Goal: Task Accomplishment & Management: Use online tool/utility

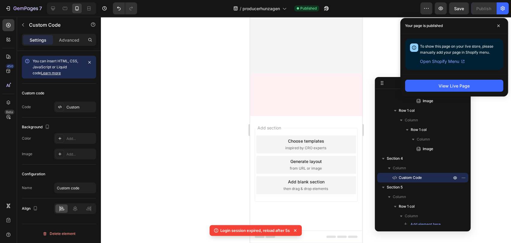
scroll to position [1540, 0]
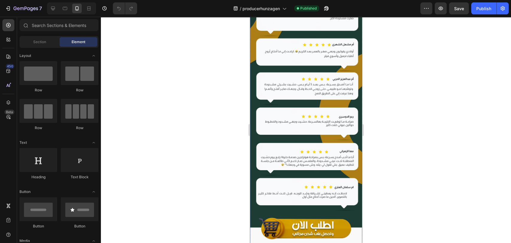
scroll to position [2479, 0]
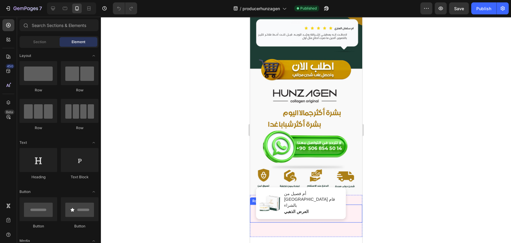
click at [335, 205] on div "Drop element here" at bounding box center [306, 214] width 112 height 18
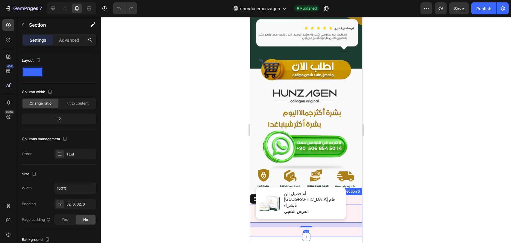
click at [342, 195] on div "Drop element here Row 16 Section 5" at bounding box center [306, 216] width 112 height 42
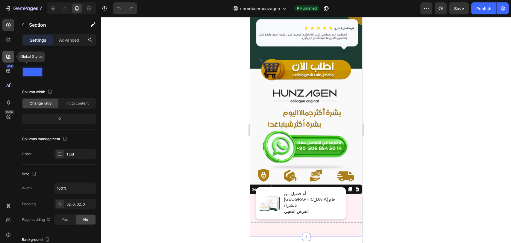
click at [8, 59] on icon at bounding box center [8, 57] width 6 height 6
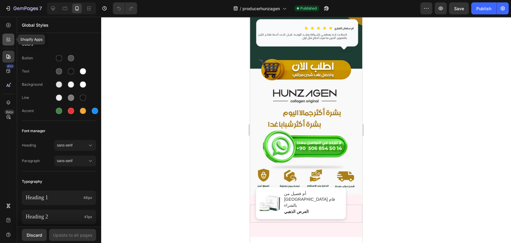
click at [10, 43] on div at bounding box center [8, 40] width 12 height 12
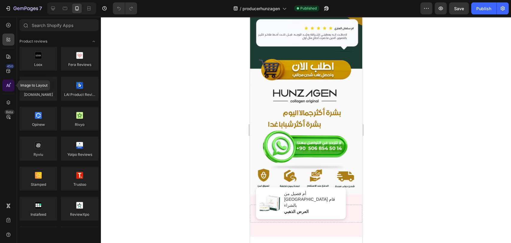
click at [6, 81] on div at bounding box center [8, 85] width 12 height 12
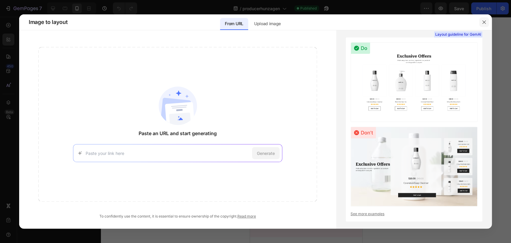
click at [483, 26] on button "button" at bounding box center [484, 22] width 10 height 10
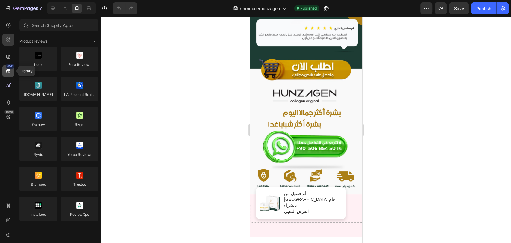
click at [7, 70] on icon at bounding box center [8, 71] width 6 height 6
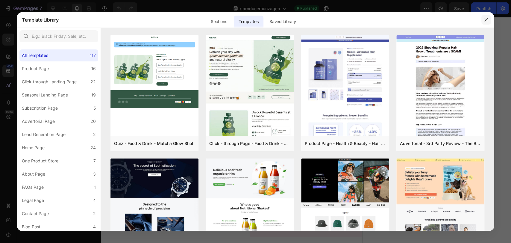
click at [482, 20] on button "button" at bounding box center [487, 20] width 10 height 10
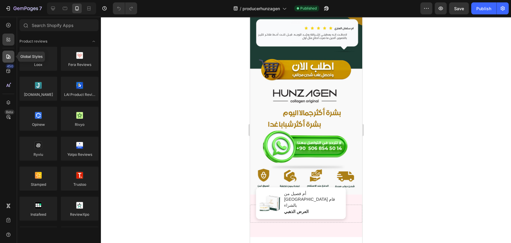
click at [7, 60] on div at bounding box center [8, 57] width 12 height 12
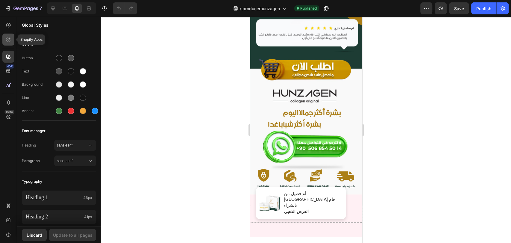
click at [8, 40] on icon at bounding box center [8, 40] width 6 height 6
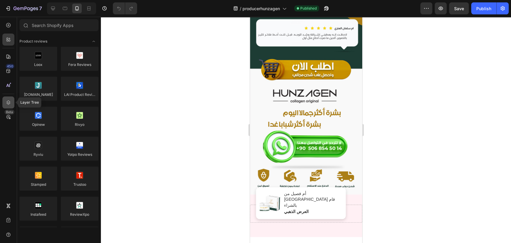
click at [8, 102] on icon at bounding box center [8, 102] width 6 height 6
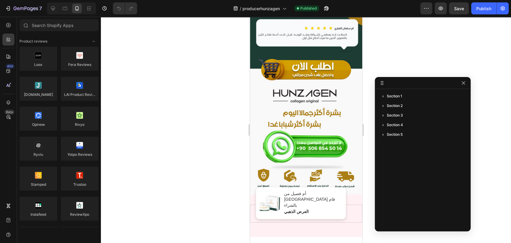
click at [420, 142] on div "Section 1 Section 2 Section 3 Section 4 Section 5" at bounding box center [423, 157] width 96 height 133
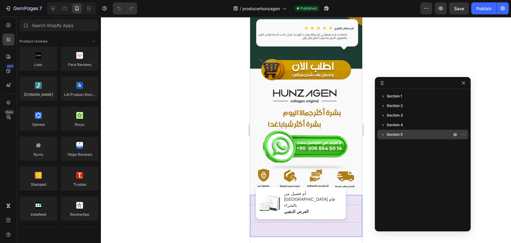
click at [423, 136] on p "Section 5" at bounding box center [420, 134] width 66 height 6
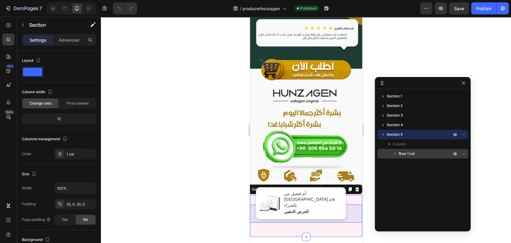
click at [392, 153] on icon "button" at bounding box center [395, 154] width 6 height 6
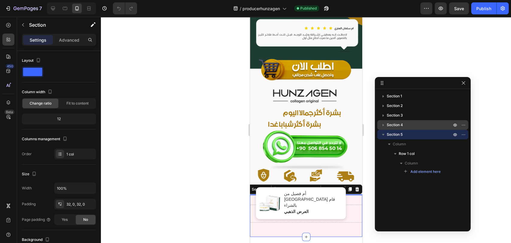
click at [385, 128] on button "button" at bounding box center [383, 124] width 7 height 7
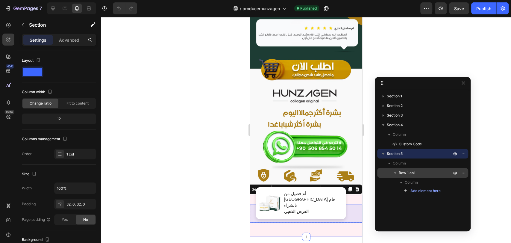
click at [411, 170] on span "Row 1 col" at bounding box center [407, 173] width 16 height 6
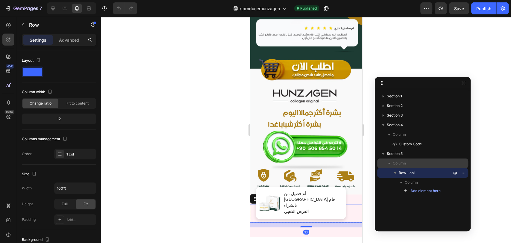
click at [414, 163] on p "Column" at bounding box center [423, 163] width 60 height 6
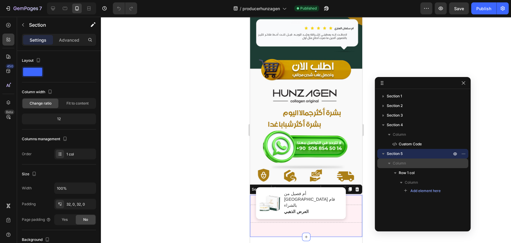
click at [414, 159] on div "Column" at bounding box center [423, 163] width 86 height 10
click at [467, 152] on div "Section 5" at bounding box center [422, 154] width 91 height 10
click at [464, 154] on icon "button" at bounding box center [463, 153] width 5 height 5
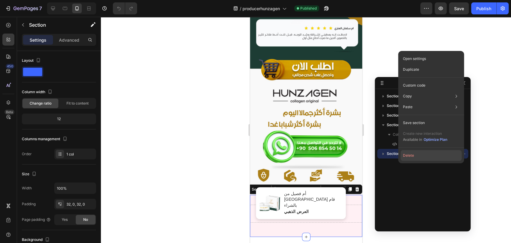
click at [410, 155] on button "Delete" at bounding box center [431, 155] width 61 height 11
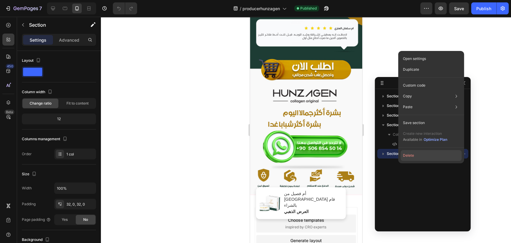
scroll to position [2437, 0]
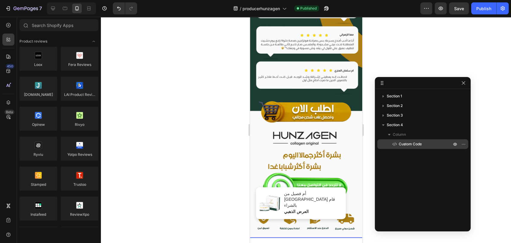
click at [416, 144] on span "Custom Code" at bounding box center [410, 144] width 23 height 6
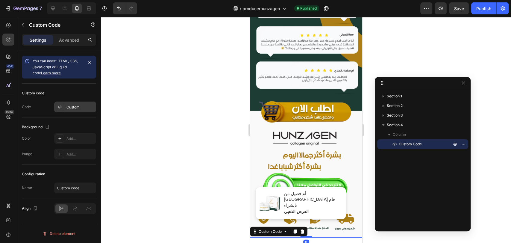
click at [65, 108] on div "Custom" at bounding box center [75, 107] width 42 height 11
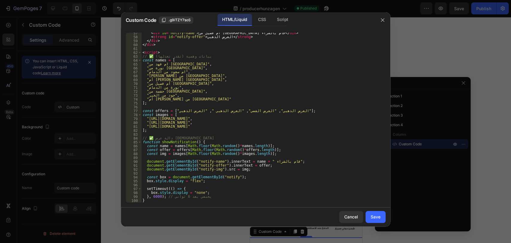
scroll to position [278, 0]
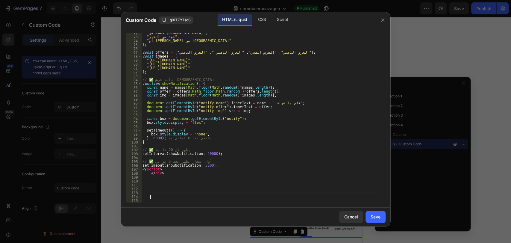
click at [175, 196] on div ""حفصة من [GEOGRAPHIC_DATA]" , "جود من الخبر" , "أم [PERSON_NAME] الرياض" ] ; co…" at bounding box center [260, 120] width 239 height 178
paste textarea
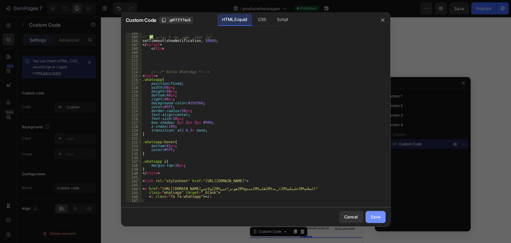
click at [371, 215] on div "Save" at bounding box center [376, 217] width 10 height 6
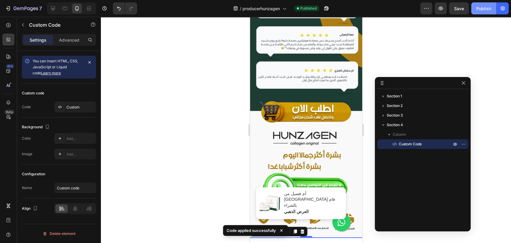
click at [485, 8] on div "Publish" at bounding box center [483, 8] width 15 height 6
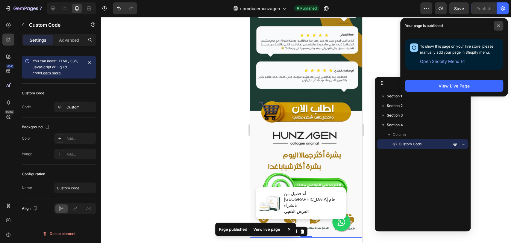
click at [496, 27] on span at bounding box center [499, 26] width 10 height 10
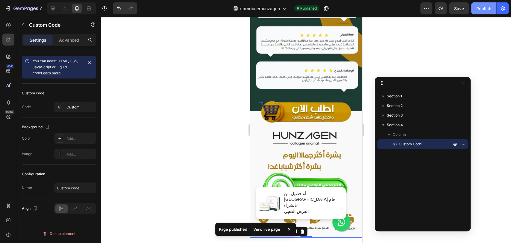
click at [489, 11] on div "Publish" at bounding box center [483, 8] width 15 height 6
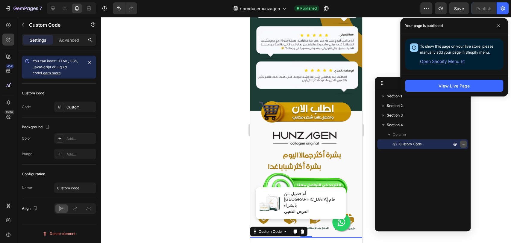
click at [464, 143] on icon "button" at bounding box center [463, 144] width 5 height 5
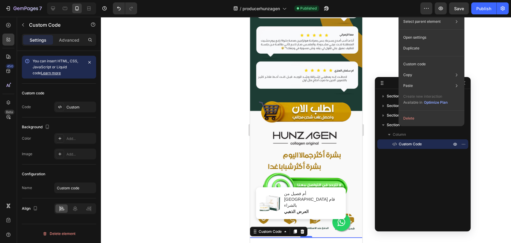
click at [411, 177] on div "Section 1 Section 2 Section 3 Section 4 Column Custom Code" at bounding box center [423, 157] width 96 height 133
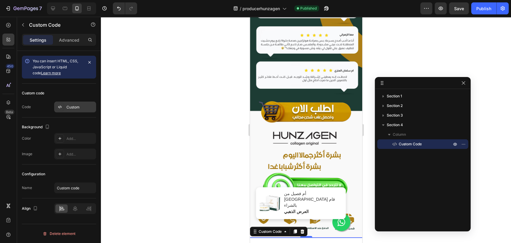
click at [72, 108] on div "Custom" at bounding box center [80, 107] width 28 height 5
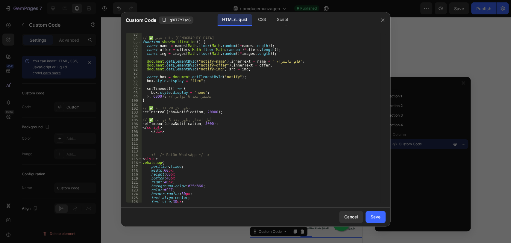
scroll to position [406, 0]
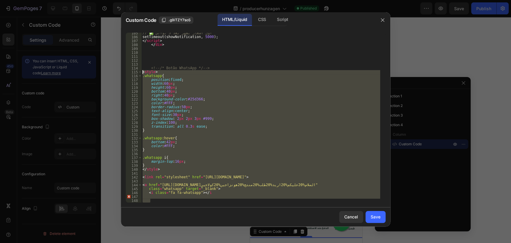
drag, startPoint x: 154, startPoint y: 202, endPoint x: 134, endPoint y: 72, distance: 130.6
click at [134, 72] on div "105 106 107 108 109 110 111 112 113 114 115 116 117 118 119 120 121 122 123 124…" at bounding box center [256, 118] width 260 height 170
type textarea "<style> .whatsapp{"
click at [147, 60] on div "// ✅ أول اشعار يظهر بعد 5 ثواني setTimeout ( showNotification , 5000 ) ; </ scr…" at bounding box center [260, 120] width 239 height 178
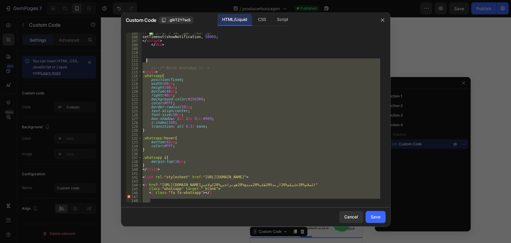
paste textarea
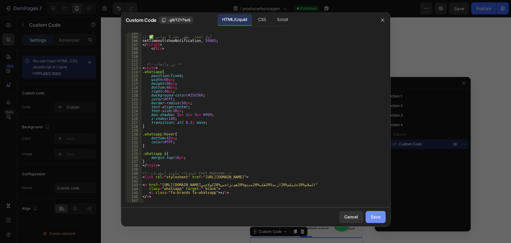
click at [377, 217] on div "Save" at bounding box center [376, 217] width 10 height 6
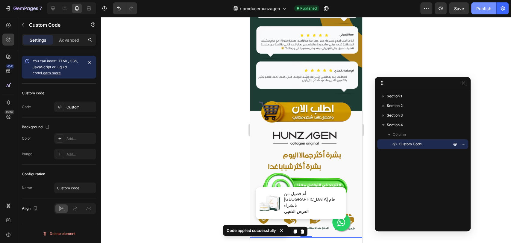
click at [479, 9] on div "Publish" at bounding box center [483, 8] width 15 height 6
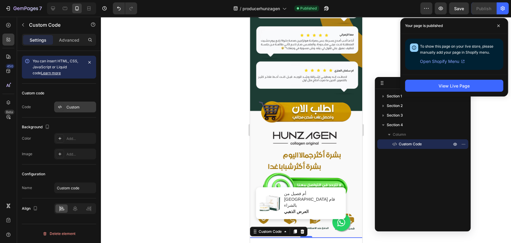
click at [64, 110] on div "Custom" at bounding box center [75, 107] width 42 height 11
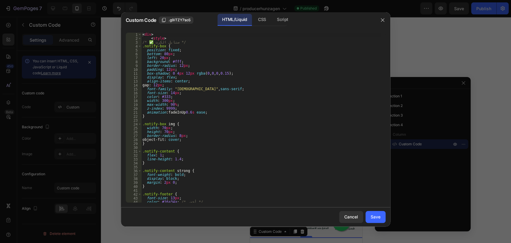
type textarea "border-radius: 8px;"
click at [190, 137] on div "< div > < style > /* ✅ ستايل الكرت */ .notify-box { position : fixed ; bottom :…" at bounding box center [260, 122] width 239 height 178
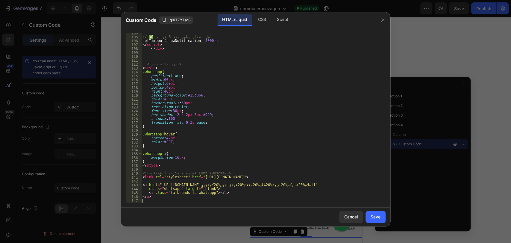
click at [176, 200] on div "// ✅ أول اشعار يظهر بعد 5 ثواني setTimeout ( showNotification , 5000 ) ; </ scr…" at bounding box center [260, 120] width 239 height 178
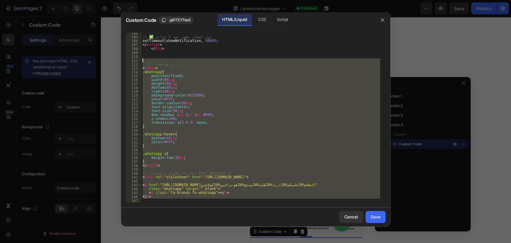
drag, startPoint x: 162, startPoint y: 199, endPoint x: 129, endPoint y: 61, distance: 142.1
click at [129, 61] on div "104 105 106 107 108 109 110 111 112 113 114 115 116 117 118 119 120 121 122 123…" at bounding box center [256, 118] width 260 height 170
type textarea "<!-- زر واتساب -->"
paste textarea
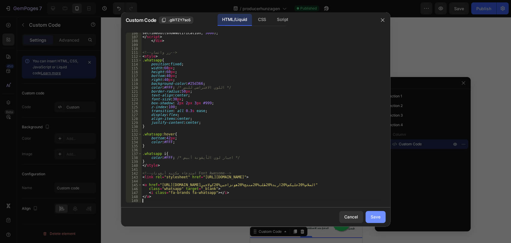
click at [375, 215] on div "Save" at bounding box center [376, 217] width 10 height 6
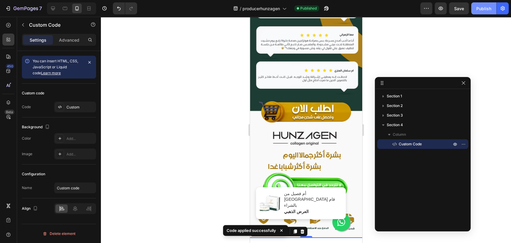
click at [488, 8] on div "Publish" at bounding box center [483, 8] width 15 height 6
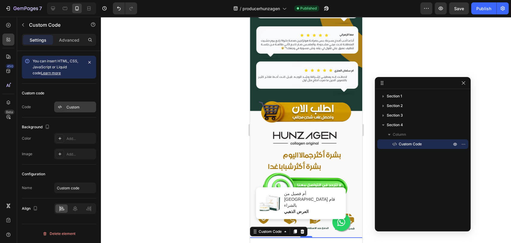
click at [58, 105] on icon at bounding box center [59, 107] width 5 height 5
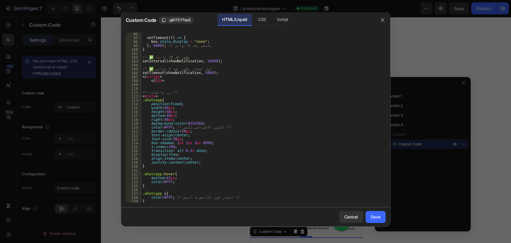
scroll to position [370, 0]
click at [171, 146] on div "setTimeout (( ) => { box . style . display = "none" ; } , 6000 ) ; // يختفي بعد…" at bounding box center [260, 121] width 239 height 178
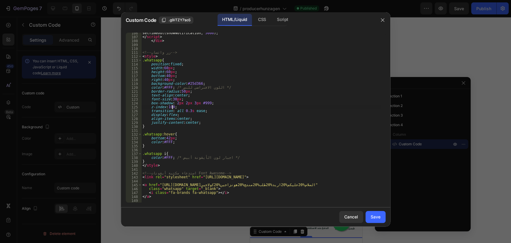
scroll to position [0, 2]
click at [218, 143] on div "setTimeout ( showNotification , 5000 ) ; </ script > </ div > <!-- زر واتساب --…" at bounding box center [260, 120] width 239 height 178
click at [164, 75] on div "setTimeout ( showNotification , 5000 ) ; </ script > </ div > <!-- زر واتساب --…" at bounding box center [260, 120] width 239 height 178
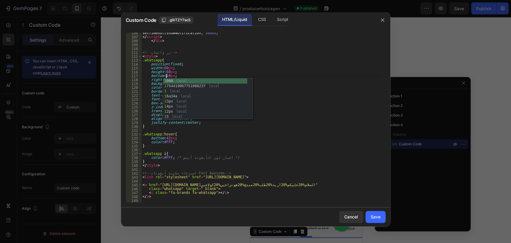
click at [291, 109] on div "setTimeout ( showNotification , 5000 ) ; </ script > </ div > <!-- زر واتساب --…" at bounding box center [260, 120] width 239 height 178
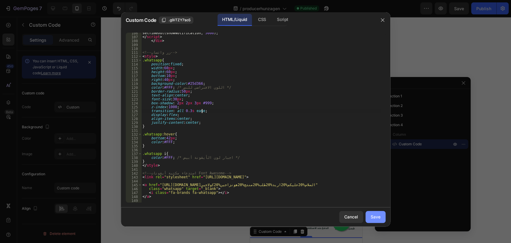
type textarea "transition: all 0.3s ease;"
click at [374, 217] on div "Save" at bounding box center [376, 217] width 10 height 6
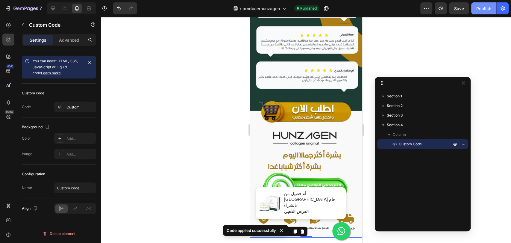
click at [476, 12] on button "Publish" at bounding box center [483, 8] width 25 height 12
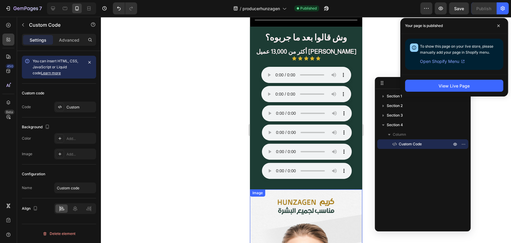
scroll to position [75, 0]
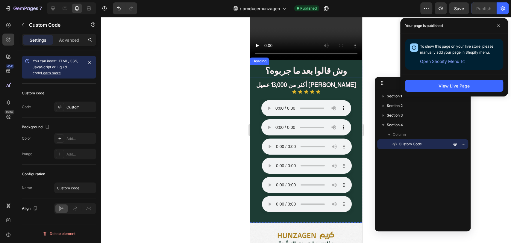
click at [328, 71] on strong "وش قالوا بعد ما جربوه؟" at bounding box center [306, 71] width 82 height 10
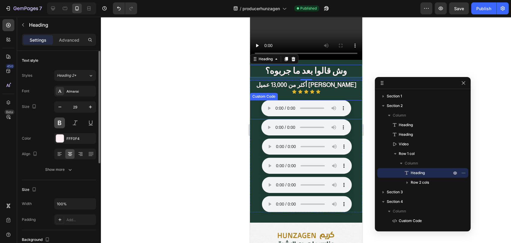
click at [59, 123] on button at bounding box center [59, 122] width 11 height 11
click at [60, 110] on icon "button" at bounding box center [60, 107] width 6 height 6
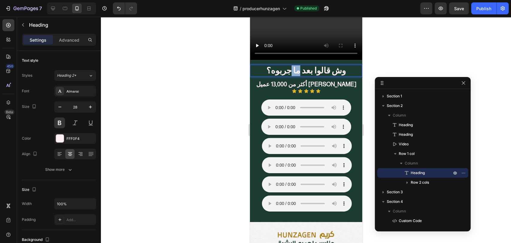
click at [294, 66] on strong "وش قالوا بعد ما جربوه؟" at bounding box center [306, 70] width 80 height 9
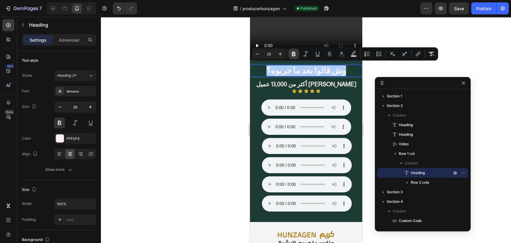
click at [292, 52] on icon "Editor contextual toolbar" at bounding box center [294, 54] width 4 height 4
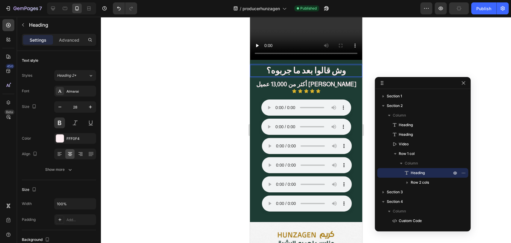
click at [290, 67] on p "وش قالوا بعد ما جربوه؟" at bounding box center [305, 70] width 111 height 11
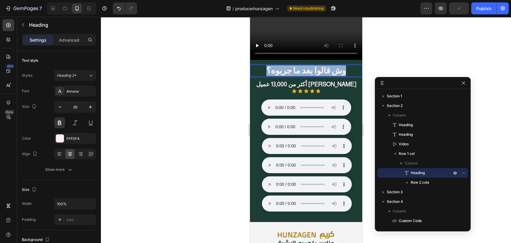
click at [285, 71] on p "وش قالوا بعد ما جربوه؟" at bounding box center [305, 70] width 111 height 11
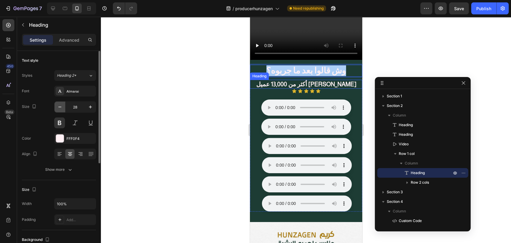
click at [58, 110] on button "button" at bounding box center [60, 107] width 11 height 11
type input "27"
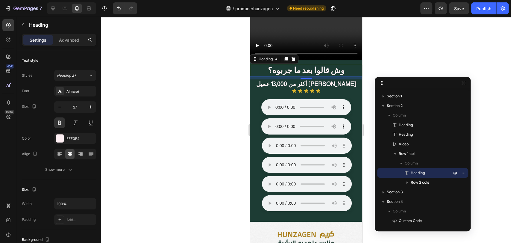
click at [331, 68] on p "وش قالوا بعد ما جربوه؟" at bounding box center [305, 70] width 111 height 10
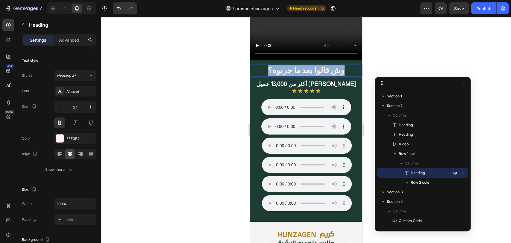
click at [331, 68] on p "وش قالوا بعد ما جربوه؟" at bounding box center [305, 70] width 111 height 10
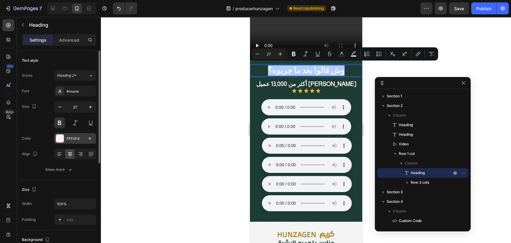
click at [57, 139] on div at bounding box center [60, 138] width 8 height 8
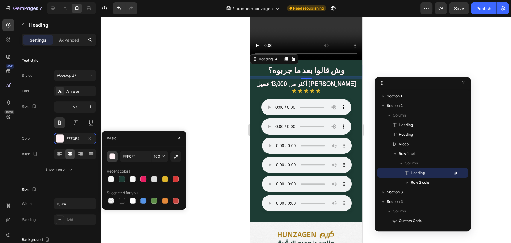
click at [110, 155] on div "button" at bounding box center [113, 157] width 6 height 6
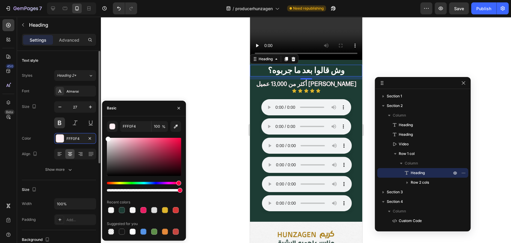
drag, startPoint x: 130, startPoint y: 154, endPoint x: 83, endPoint y: 100, distance: 71.3
click at [80, 107] on div "450 Beta Sections(18) Elements(83) Section Element Hero Section Product Detail …" at bounding box center [50, 130] width 101 height 226
type input "FFFFFF"
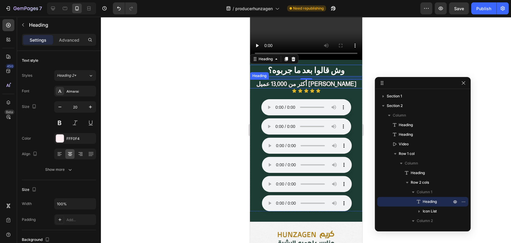
click at [334, 82] on strong "أكثر من 13,000 عميل [PERSON_NAME]" at bounding box center [306, 84] width 100 height 7
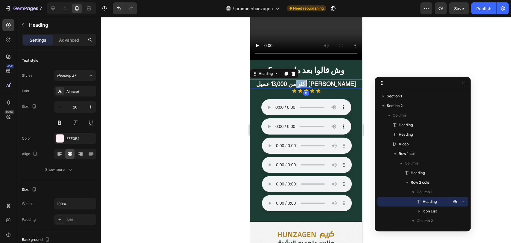
click at [334, 82] on strong "أكثر من 13,000 عميل [PERSON_NAME]" at bounding box center [306, 84] width 100 height 7
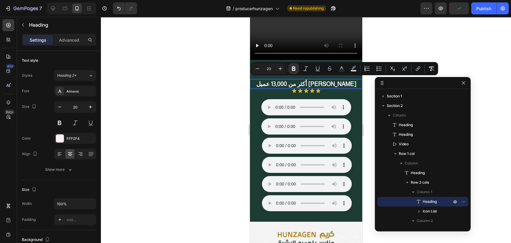
click at [313, 81] on strong "أكثر من 13,000 عميل [PERSON_NAME]" at bounding box center [306, 84] width 100 height 7
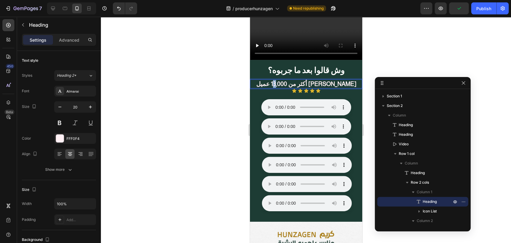
click at [304, 81] on strong "أكثر من 13,000 عميل [PERSON_NAME]" at bounding box center [306, 84] width 100 height 7
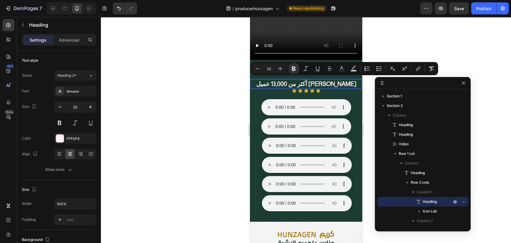
click at [314, 83] on strong "أكثر من 13,000 عميل [PERSON_NAME]" at bounding box center [306, 84] width 100 height 7
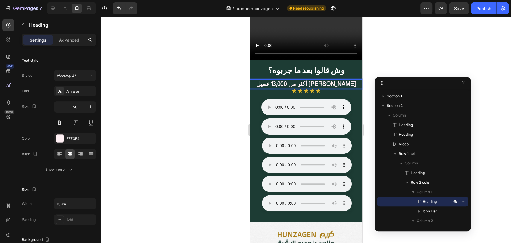
click at [312, 81] on strong "أكثر من 13,000 عميل [PERSON_NAME]" at bounding box center [306, 84] width 100 height 7
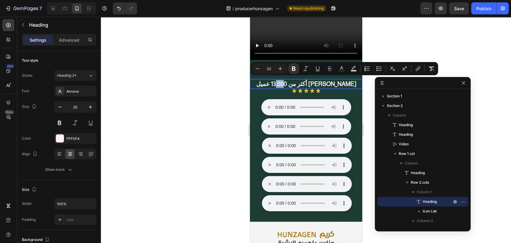
drag, startPoint x: 306, startPoint y: 81, endPoint x: 314, endPoint y: 81, distance: 7.5
click at [314, 81] on strong "أكثر من 13,000 عميل [PERSON_NAME]" at bounding box center [306, 84] width 100 height 7
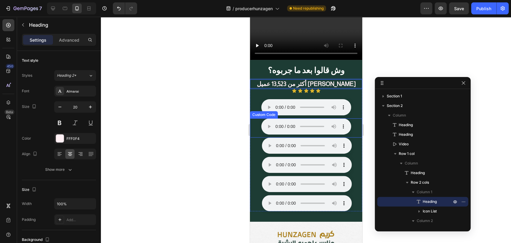
click at [213, 106] on div at bounding box center [306, 130] width 410 height 226
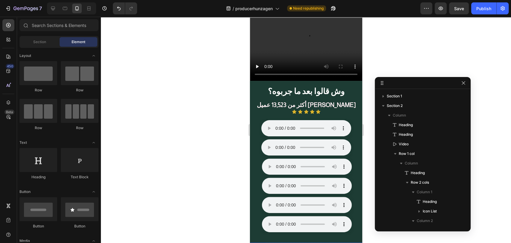
scroll to position [41, 0]
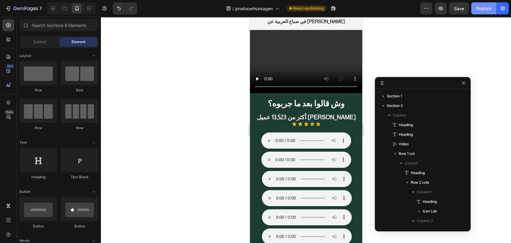
click at [490, 7] on div "Publish" at bounding box center [483, 8] width 15 height 6
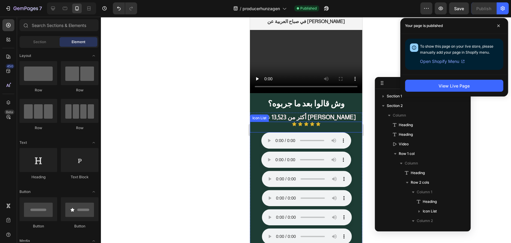
click at [300, 122] on div "Icon Icon Icon Icon Icon" at bounding box center [306, 124] width 112 height 5
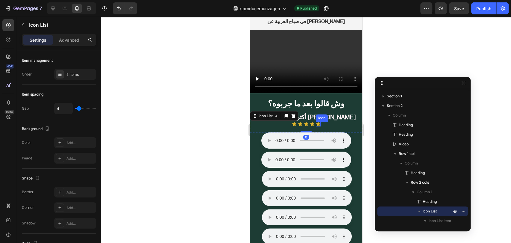
click at [316, 122] on div "Icon" at bounding box center [318, 124] width 5 height 5
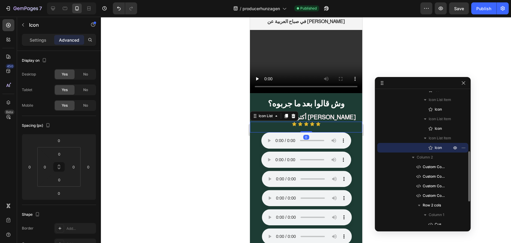
scroll to position [63, 0]
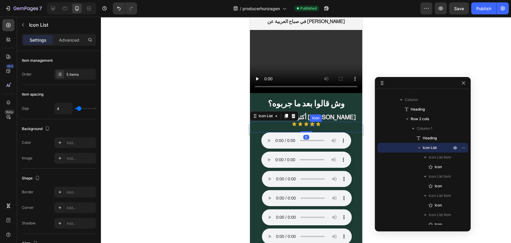
click at [310, 122] on icon at bounding box center [312, 124] width 4 height 4
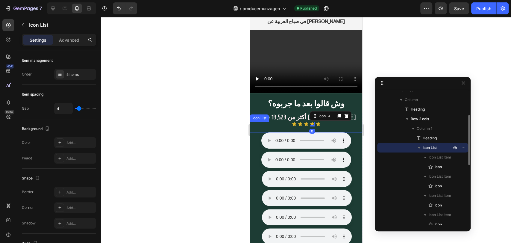
click at [320, 122] on div "Icon Icon Icon Icon 0 Icon" at bounding box center [306, 124] width 112 height 5
click at [317, 122] on icon at bounding box center [318, 124] width 4 height 4
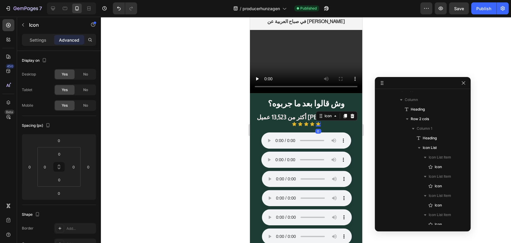
scroll to position [159, 0]
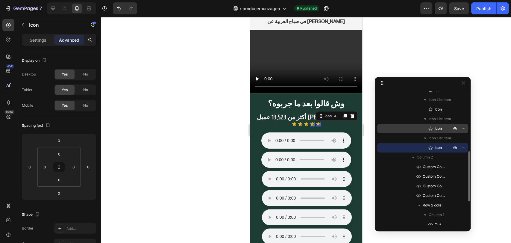
click at [435, 129] on span "Icon" at bounding box center [438, 128] width 7 height 6
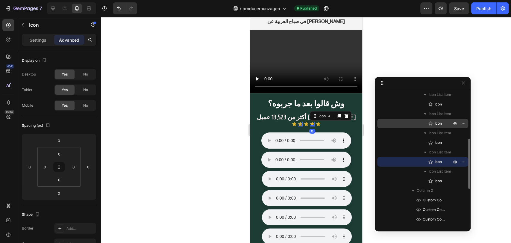
scroll to position [93, 0]
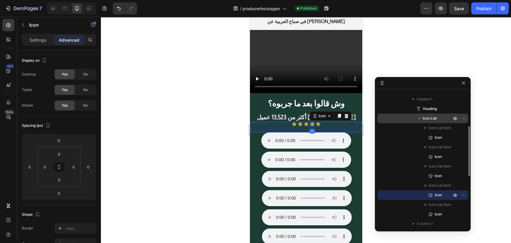
click at [436, 120] on span "Icon List" at bounding box center [430, 118] width 14 height 6
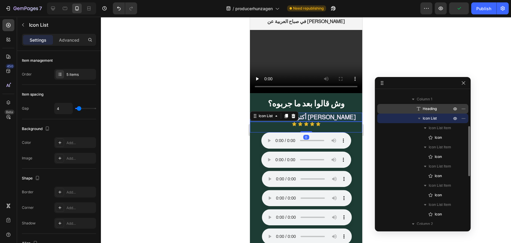
drag, startPoint x: 436, startPoint y: 120, endPoint x: 435, endPoint y: 107, distance: 13.0
click at [435, 107] on div "Heading Icon List Icon List Item Icon Icon List Item Icon Icon List Item Icon I…" at bounding box center [422, 161] width 91 height 115
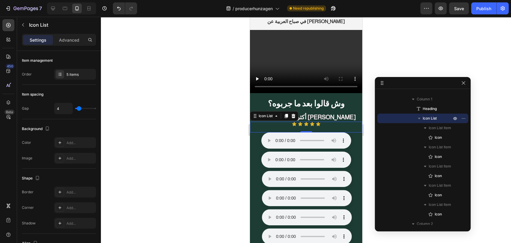
click at [192, 125] on div at bounding box center [306, 130] width 410 height 226
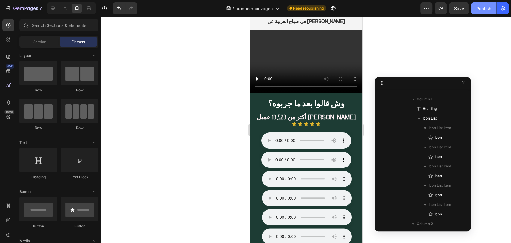
click at [485, 11] on div "Publish" at bounding box center [483, 8] width 15 height 6
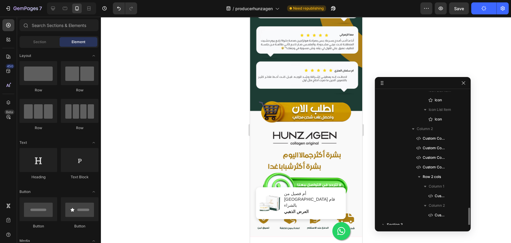
scroll to position [221, 0]
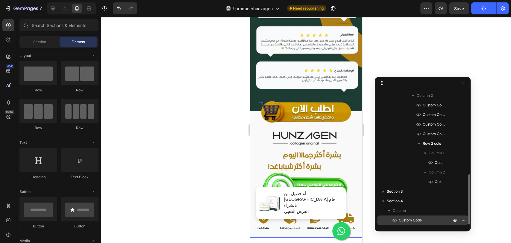
click at [416, 222] on span "Custom Code" at bounding box center [410, 220] width 23 height 6
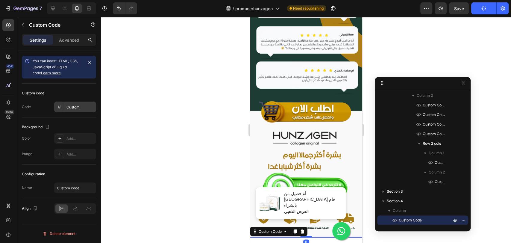
click at [65, 108] on div "Custom" at bounding box center [75, 107] width 42 height 11
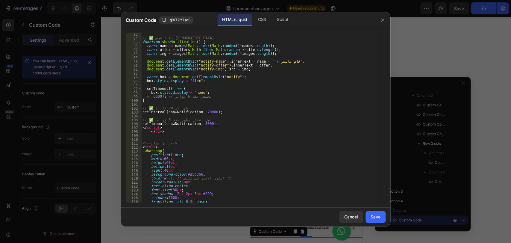
scroll to position [410, 0]
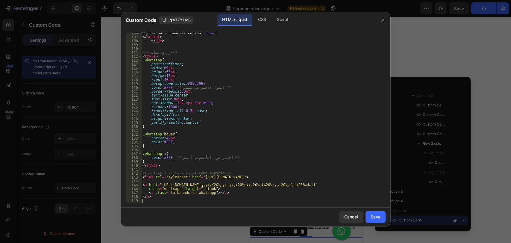
click at [163, 199] on div "setTimeout ( showNotification , 5000 ) ; </ script > </ div > <!-- زر واتساب --…" at bounding box center [260, 120] width 239 height 178
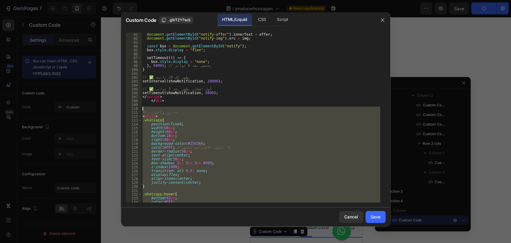
click at [143, 109] on div "document . getElementById ( "notify-name" ) . innerText = name + " قام بالشراء"…" at bounding box center [260, 118] width 239 height 178
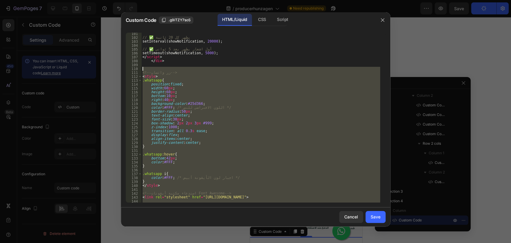
scroll to position [410, 0]
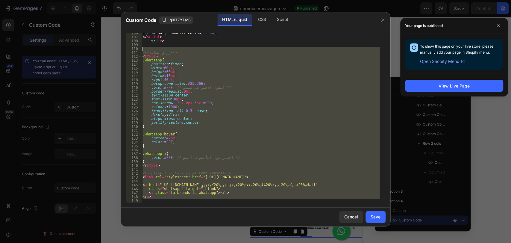
click at [221, 166] on div "setTimeout ( showNotification , 5000 ) ; </ script > </ div > <!-- زر واتساب --…" at bounding box center [260, 118] width 239 height 170
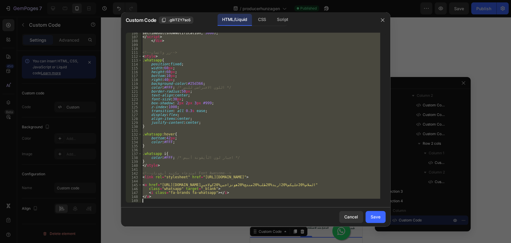
click at [231, 184] on div "setTimeout ( showNotification , 5000 ) ; </ script > </ div > <!-- زر واتساب --…" at bounding box center [260, 118] width 239 height 170
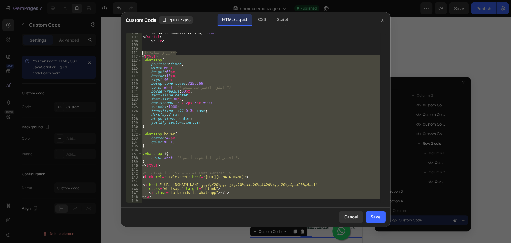
drag, startPoint x: 155, startPoint y: 199, endPoint x: 129, endPoint y: 53, distance: 148.7
click at [129, 53] on div "<a href="[URL][DOMAIN_NAME]السلام%20عليكم%20اريد%20طلب%20منتج%20هونزاجين%20كولا…" at bounding box center [256, 118] width 260 height 170
type textarea "<!-- زر واتساب --> <style>"
click at [342, 220] on button "Cancel" at bounding box center [351, 217] width 24 height 12
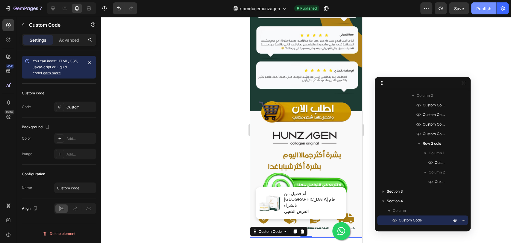
click at [479, 8] on div "Publish" at bounding box center [483, 8] width 15 height 6
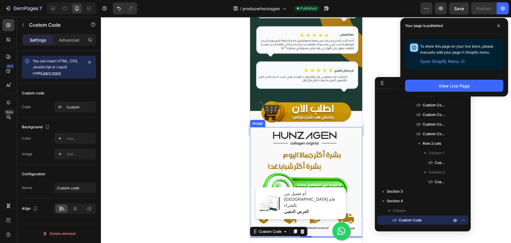
click at [306, 127] on img at bounding box center [306, 182] width 112 height 110
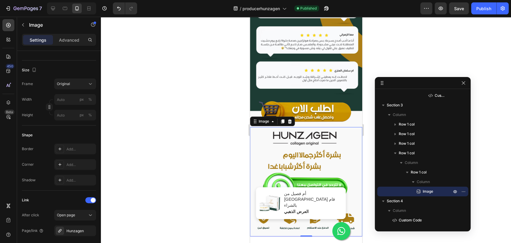
scroll to position [290, 0]
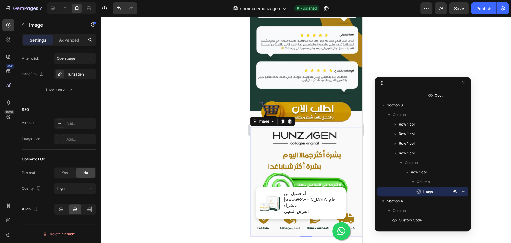
click at [282, 127] on img at bounding box center [306, 182] width 112 height 110
click at [75, 90] on button "Show more" at bounding box center [59, 89] width 74 height 11
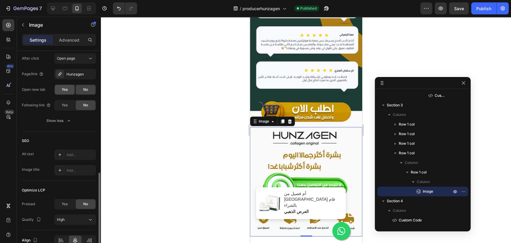
click at [67, 89] on span "Yes" at bounding box center [65, 89] width 6 height 5
click at [75, 74] on div "Hunzagen" at bounding box center [74, 74] width 17 height 5
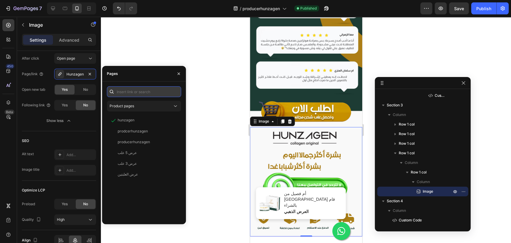
click at [128, 91] on input "text" at bounding box center [144, 91] width 74 height 11
paste input "[URL][DOMAIN_NAME][PHONE_NUMBER]"
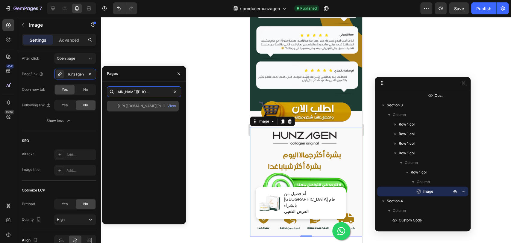
type input "[URL][DOMAIN_NAME][PHONE_NUMBER]"
click at [152, 108] on div "[URL][DOMAIN_NAME][PHONE_NUMBER]" at bounding box center [146, 105] width 57 height 5
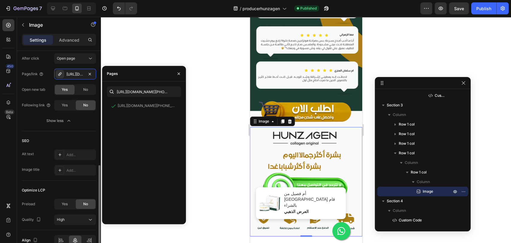
click at [68, 137] on div "SEO" at bounding box center [59, 141] width 74 height 10
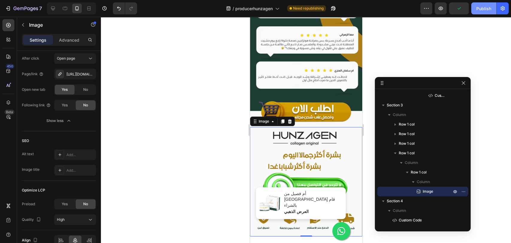
click at [479, 11] on div "Publish" at bounding box center [483, 8] width 15 height 6
